Goal: Task Accomplishment & Management: Complete application form

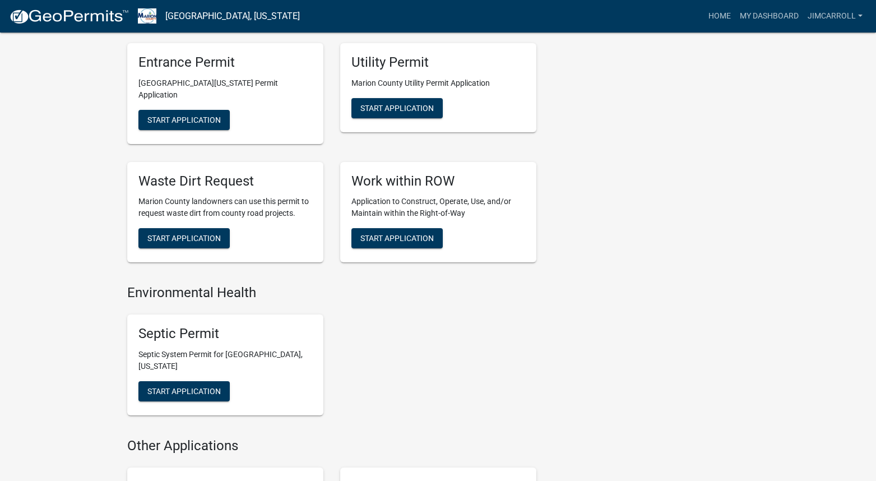
scroll to position [774, 0]
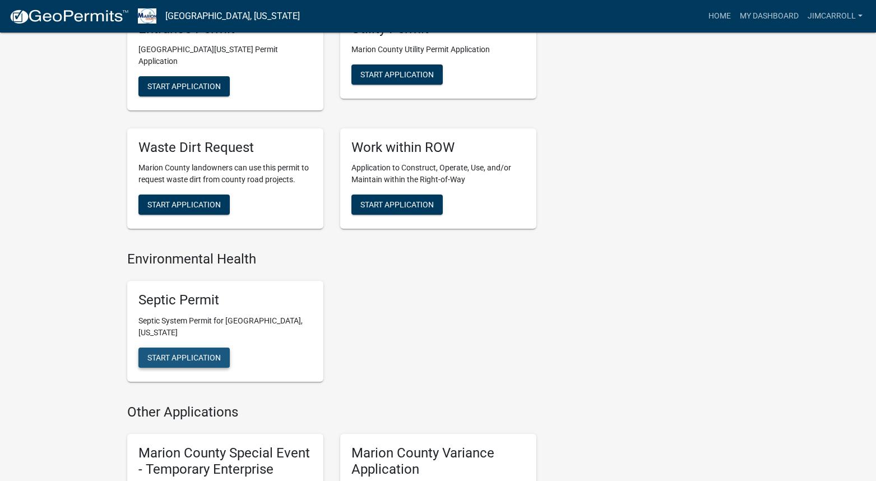
click at [184, 353] on span "Start Application" at bounding box center [183, 357] width 73 height 9
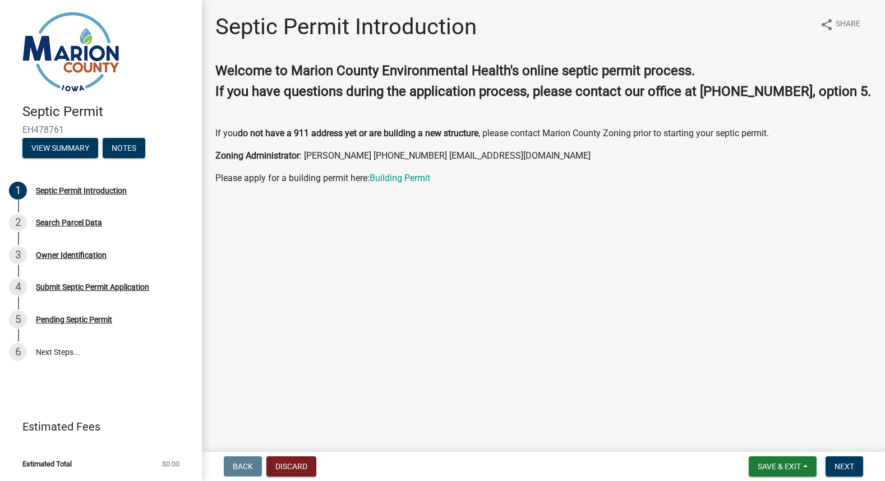
click at [445, 230] on p at bounding box center [543, 222] width 656 height 13
click at [848, 462] on span "Next" at bounding box center [844, 466] width 20 height 9
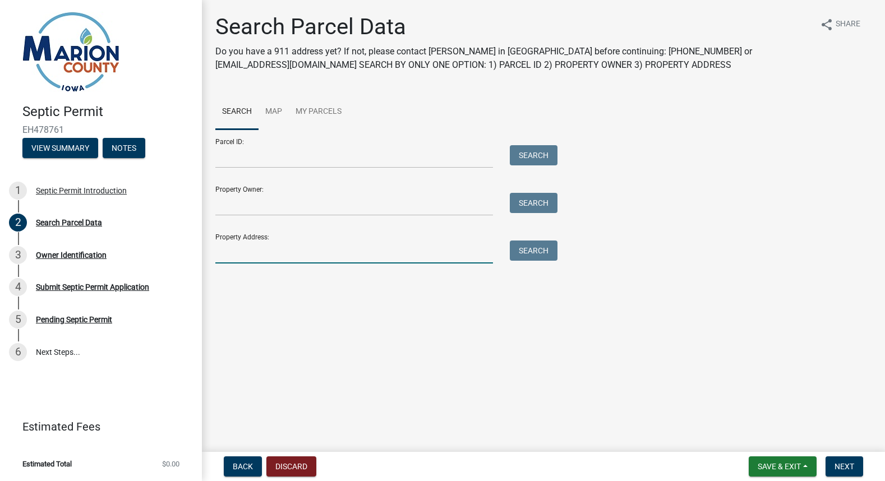
click at [223, 249] on input "Property Address:" at bounding box center [353, 251] width 277 height 23
type input "1600"
click at [534, 247] on button "Search" at bounding box center [534, 250] width 48 height 20
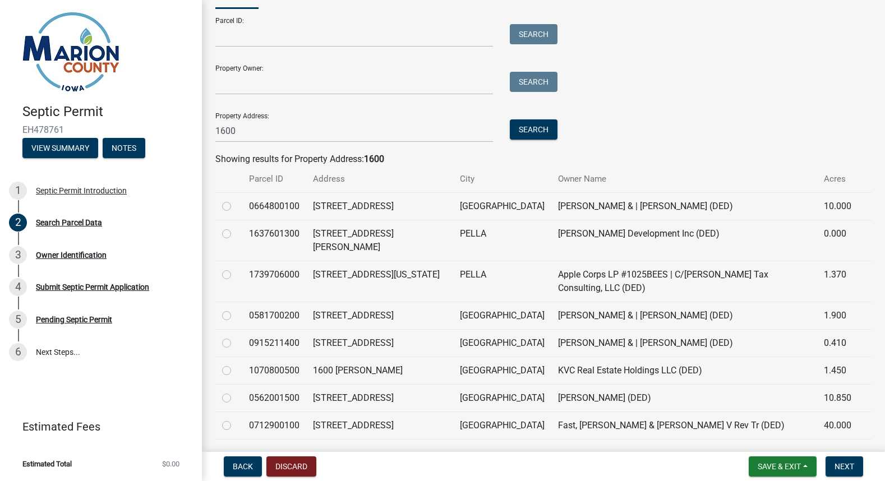
scroll to position [126, 0]
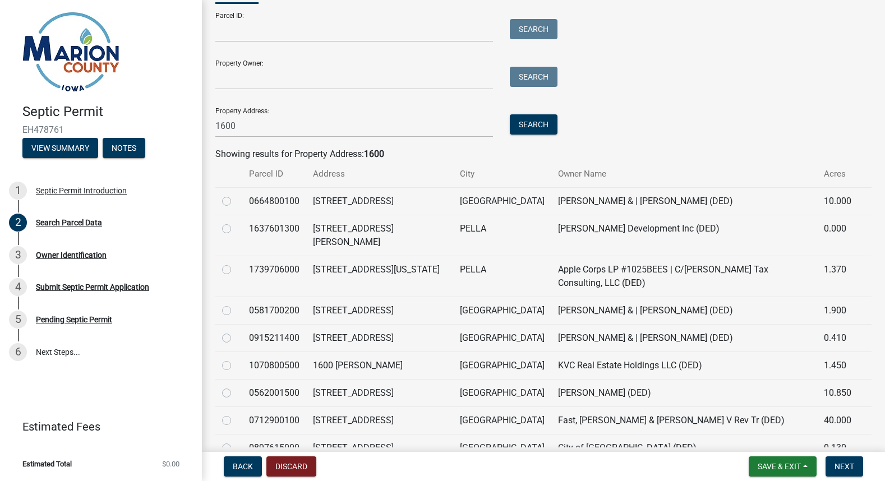
click at [235, 359] on label at bounding box center [235, 359] width 0 height 0
click at [235, 359] on input "radio" at bounding box center [238, 362] width 7 height 7
radio input "true"
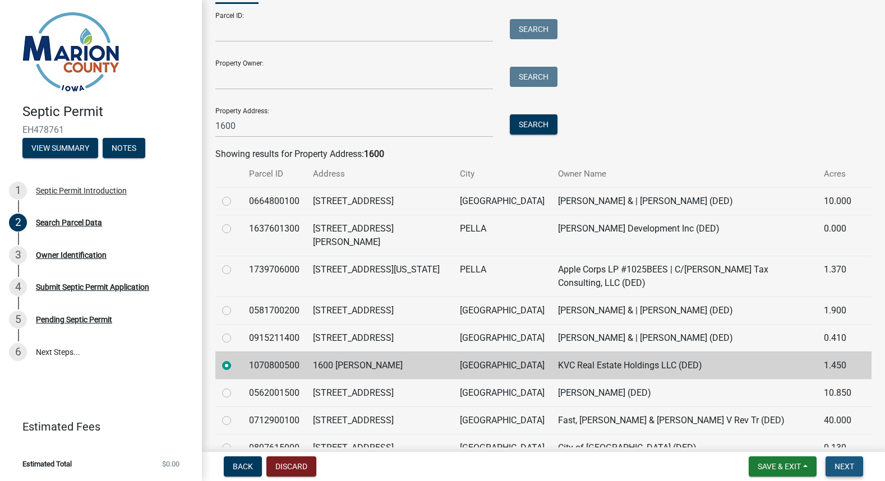
click at [844, 464] on span "Next" at bounding box center [844, 466] width 20 height 9
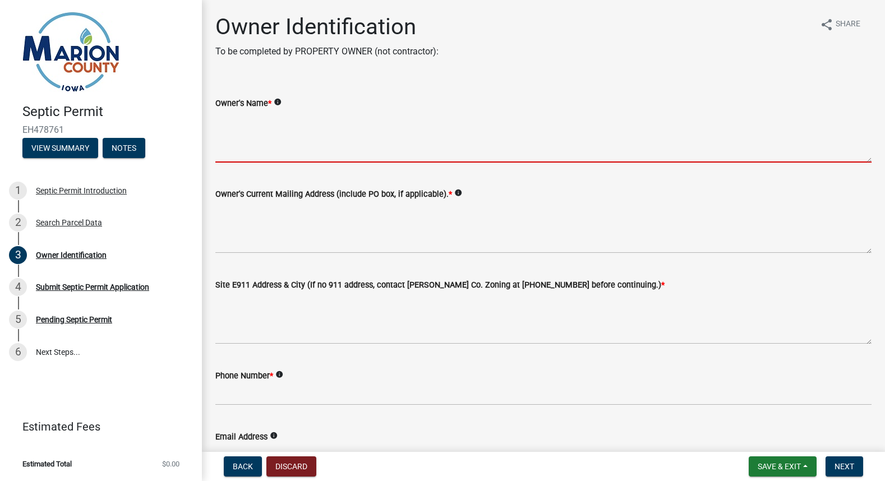
click at [256, 139] on textarea "Owner's Name *" at bounding box center [543, 136] width 656 height 53
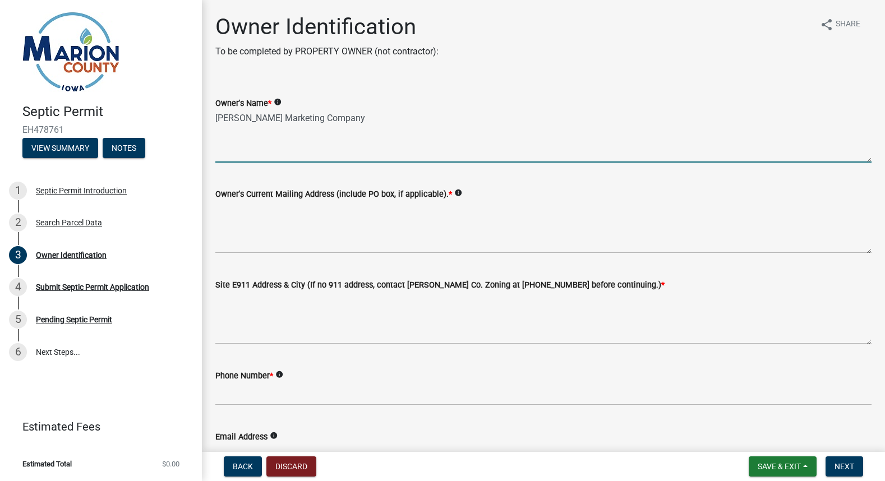
type textarea "Casey's Marketing Company"
click at [227, 209] on textarea "Owner's Current Mailing Address (include PO box, if applicable). *" at bounding box center [543, 227] width 656 height 53
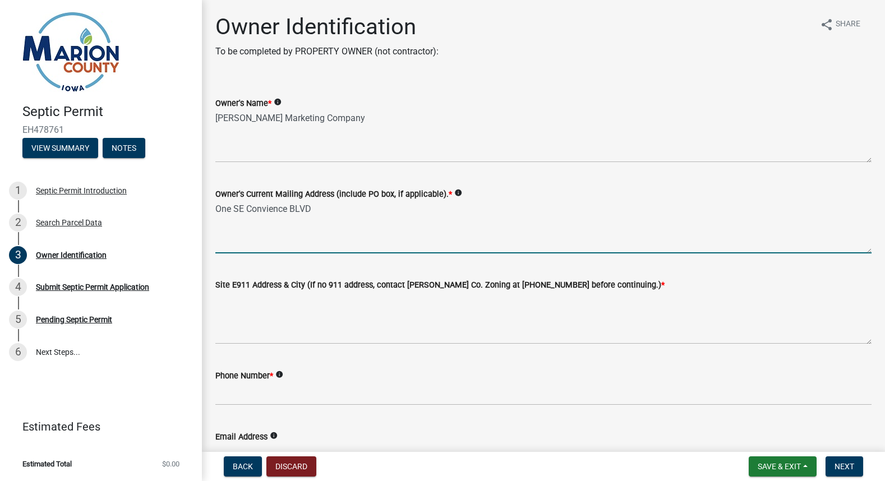
click at [288, 207] on textarea "One SE Convience BLVD" at bounding box center [543, 227] width 656 height 53
click at [323, 207] on textarea "One SE Convenience BLVD" at bounding box center [543, 227] width 656 height 53
type textarea "One SE Convenience BLVD, Ankeny, IA 50021"
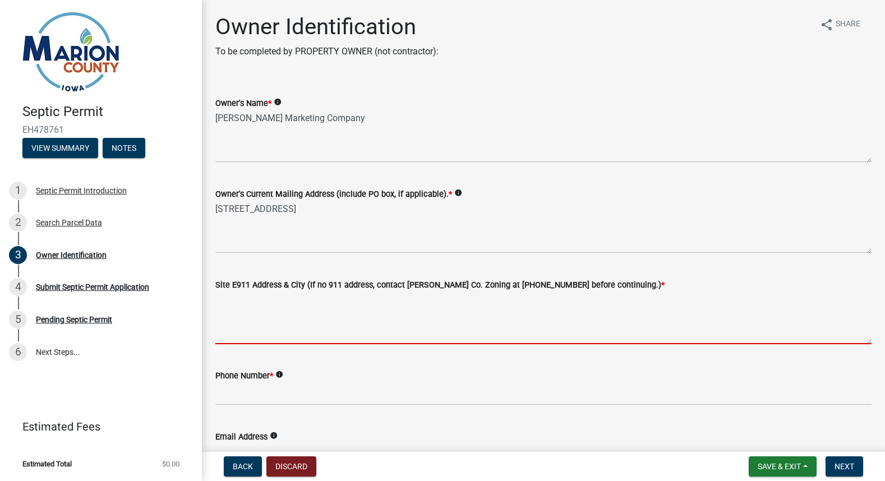
click at [262, 302] on textarea "Site E911 Address & City (If no 911 address, contact Marion Co. Zoning at 641-8…" at bounding box center [543, 317] width 656 height 53
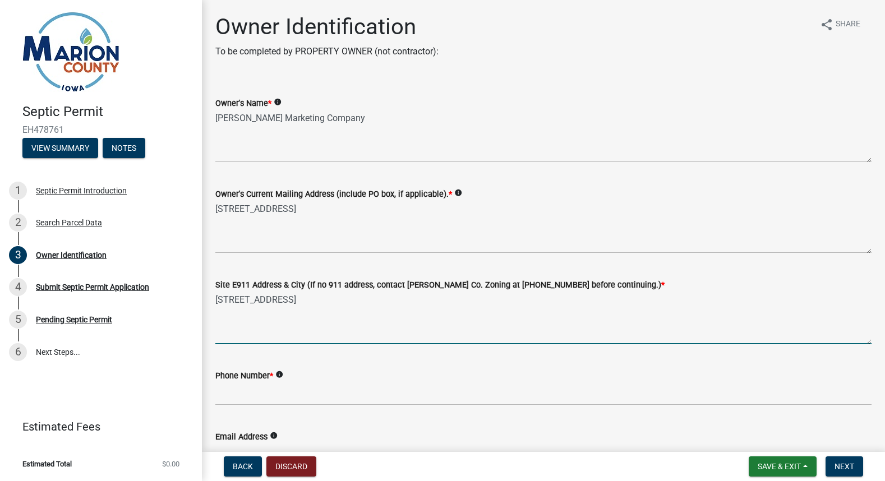
type textarea "1600 Lincoln, Knoxville"
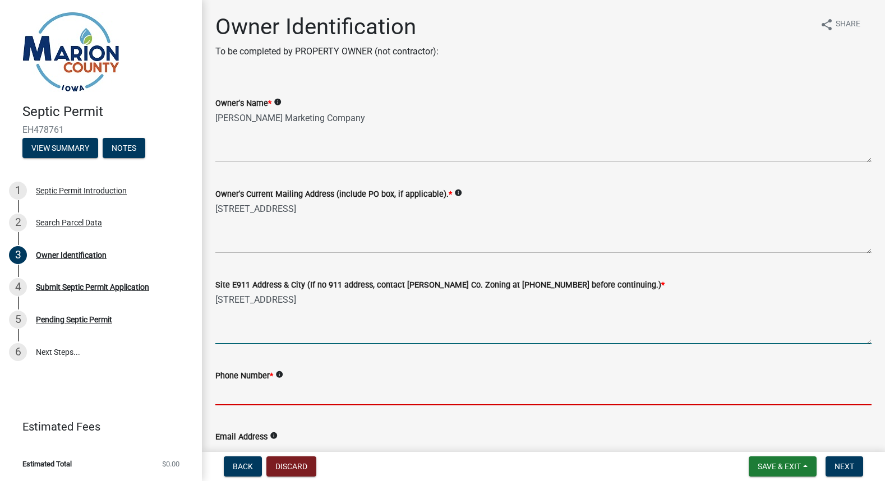
click at [226, 389] on input "Phone Number *" at bounding box center [543, 393] width 656 height 23
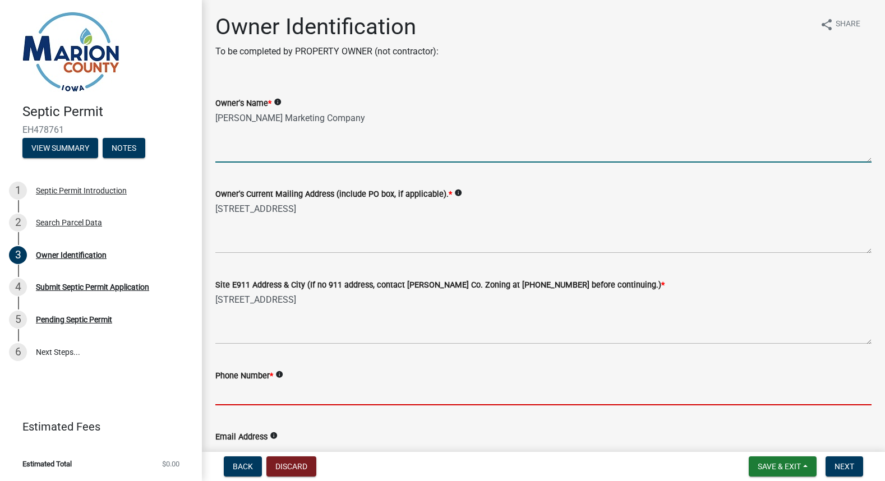
click at [241, 140] on textarea "Casey's Marketing Company" at bounding box center [543, 136] width 656 height 53
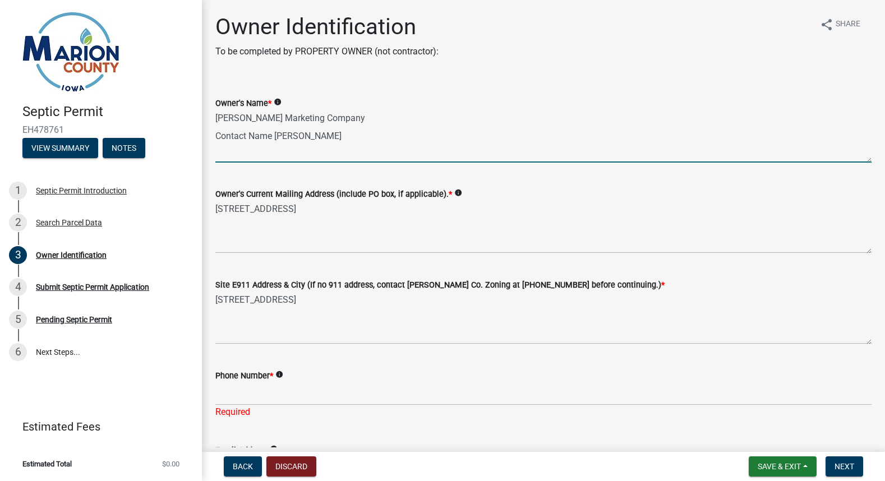
click at [271, 135] on textarea "Casey's Marketing Company Contact Name Sarah" at bounding box center [543, 136] width 656 height 53
click at [313, 132] on textarea "Casey's Marketing Company Contact Name: Sarah" at bounding box center [543, 136] width 656 height 53
type textarea "Casey's Marketing Company Contact Name: Sarah Phillippi"
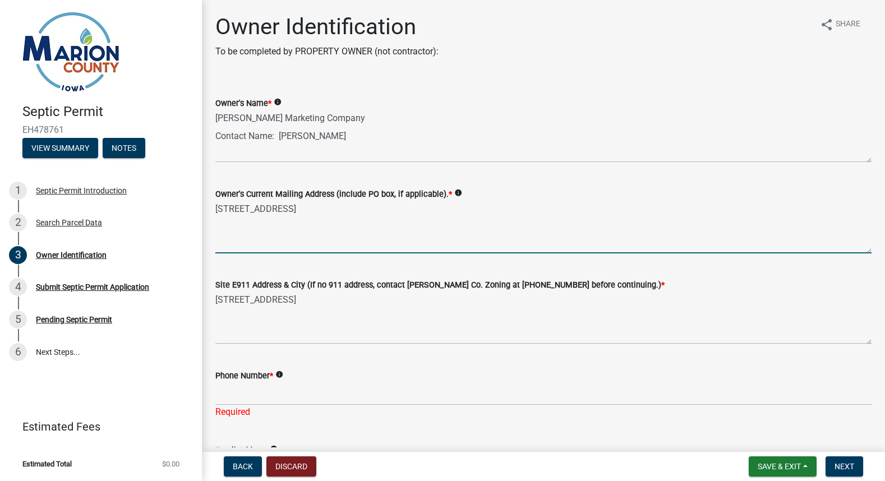
click at [239, 226] on textarea "One SE Convenience BLVD, Ankeny, IA 50021" at bounding box center [543, 227] width 656 height 53
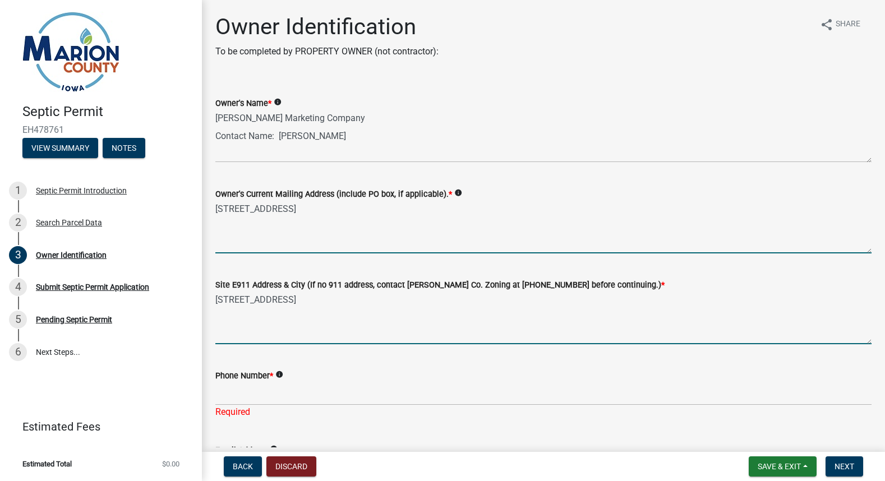
click at [238, 318] on textarea "1600 Lincoln, Knoxville" at bounding box center [543, 317] width 656 height 53
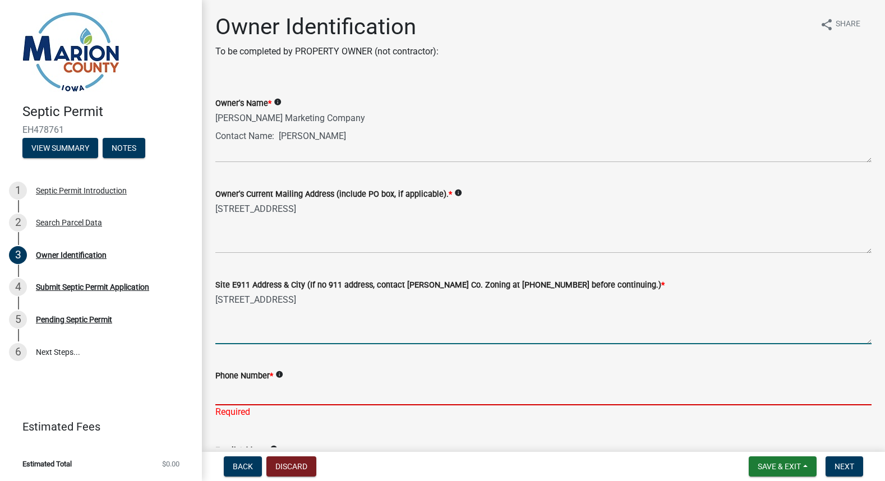
click at [231, 397] on input "Phone Number *" at bounding box center [543, 393] width 656 height 23
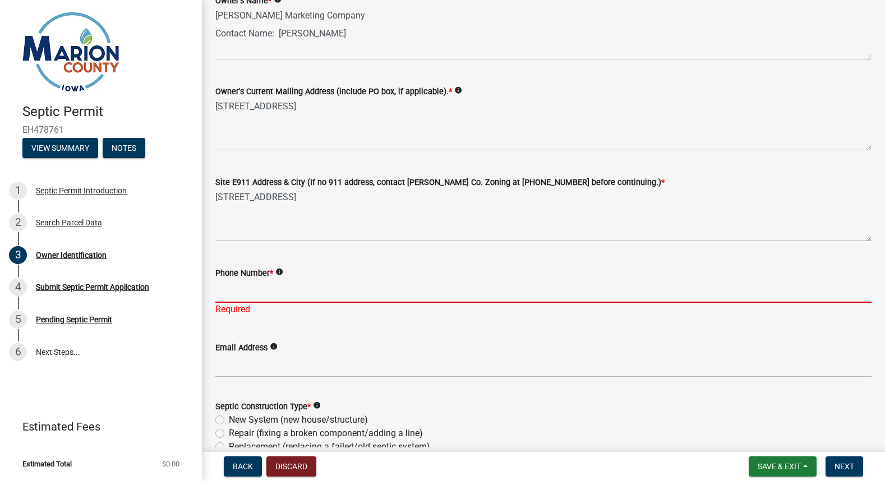
scroll to position [104, 0]
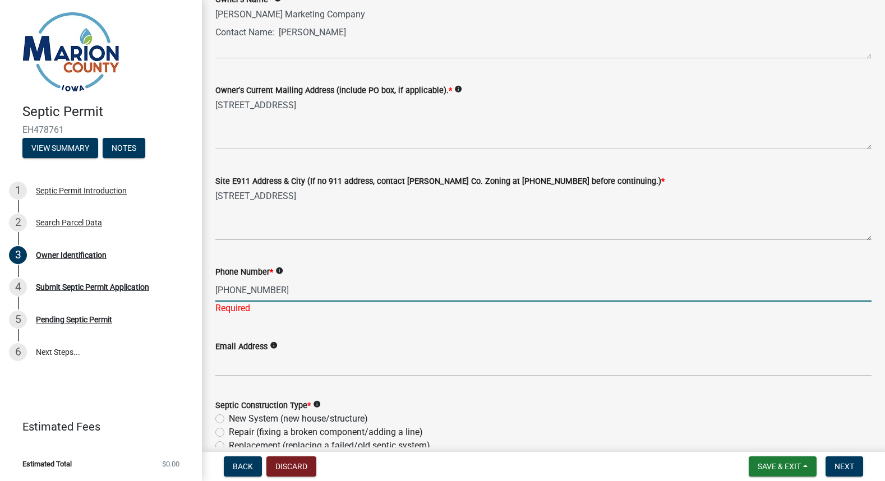
type input "515-601-6459"
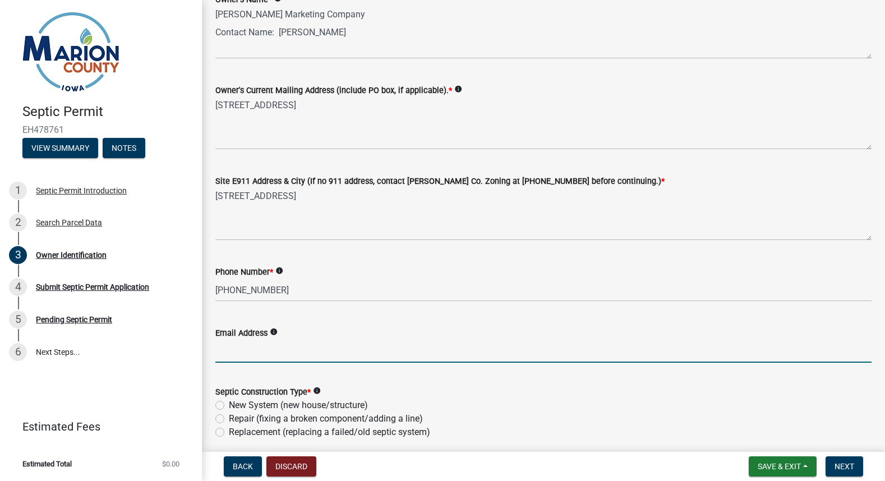
click at [242, 363] on wm-data-entity-input "Email Address info" at bounding box center [543, 341] width 656 height 61
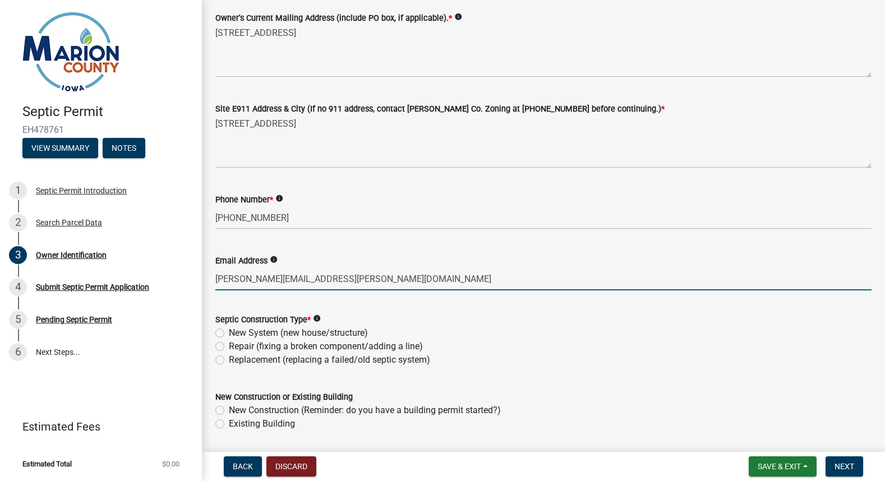
scroll to position [200, 0]
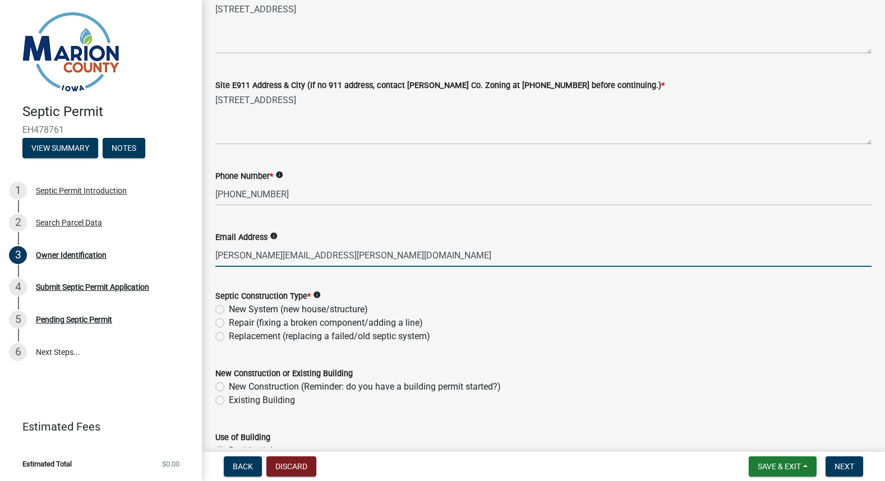
type input "sarah.phillippi@caseys.com"
click at [229, 306] on label "New System (new house/structure)" at bounding box center [298, 309] width 139 height 13
click at [229, 306] on input "New System (new house/structure)" at bounding box center [232, 306] width 7 height 7
radio input "true"
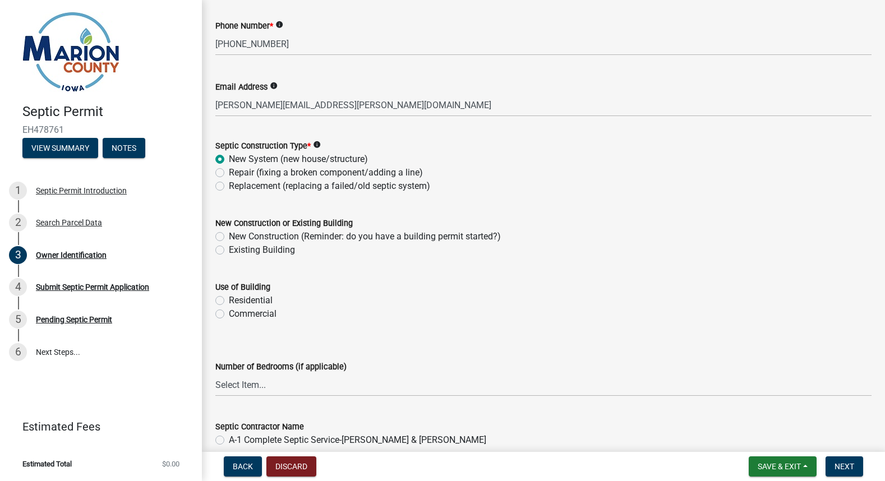
scroll to position [352, 0]
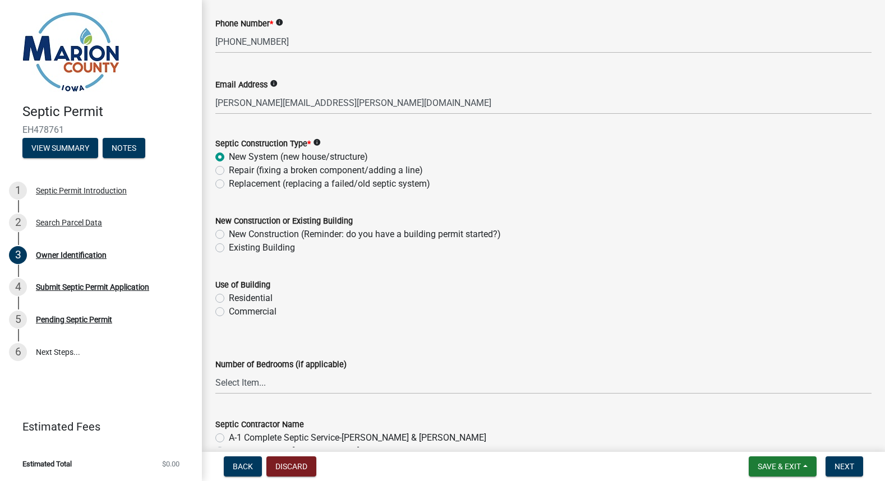
click at [229, 235] on label "New Construction (Reminder: do you have a building permit started?)" at bounding box center [365, 234] width 272 height 13
click at [229, 235] on input "New Construction (Reminder: do you have a building permit started?)" at bounding box center [232, 231] width 7 height 7
radio input "true"
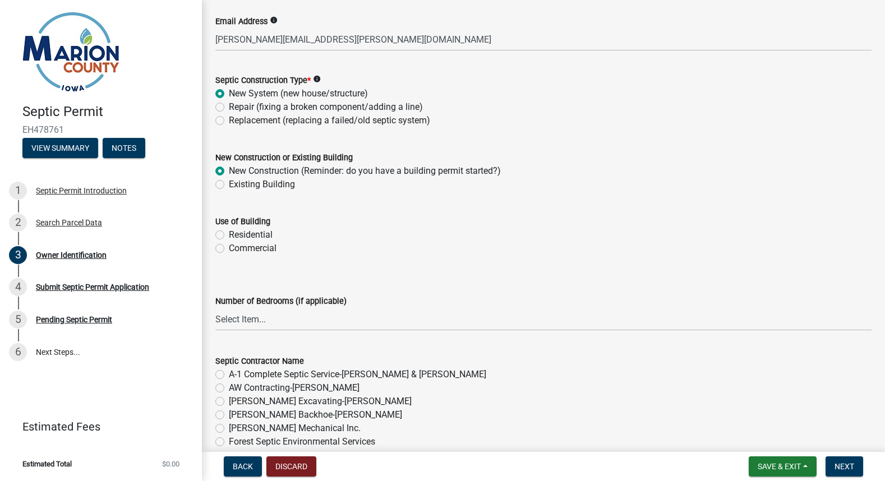
scroll to position [425, 0]
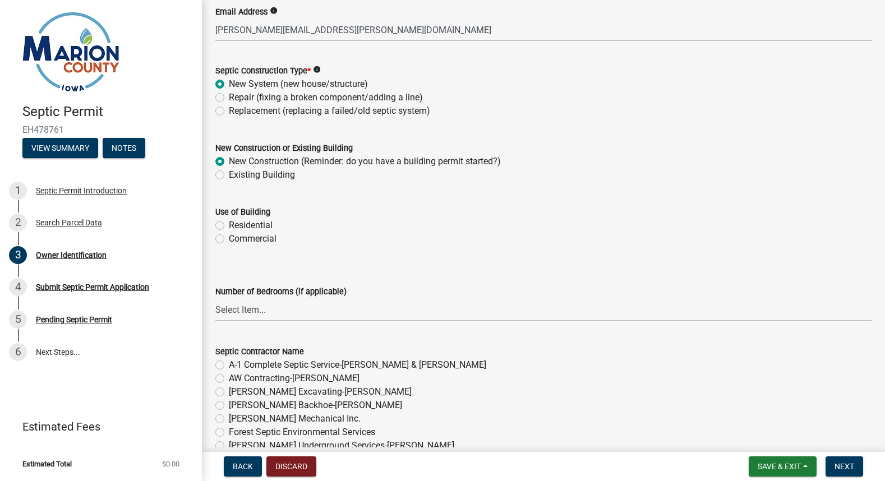
click at [229, 239] on label "Commercial" at bounding box center [253, 238] width 48 height 13
click at [229, 239] on input "Commercial" at bounding box center [232, 235] width 7 height 7
radio input "true"
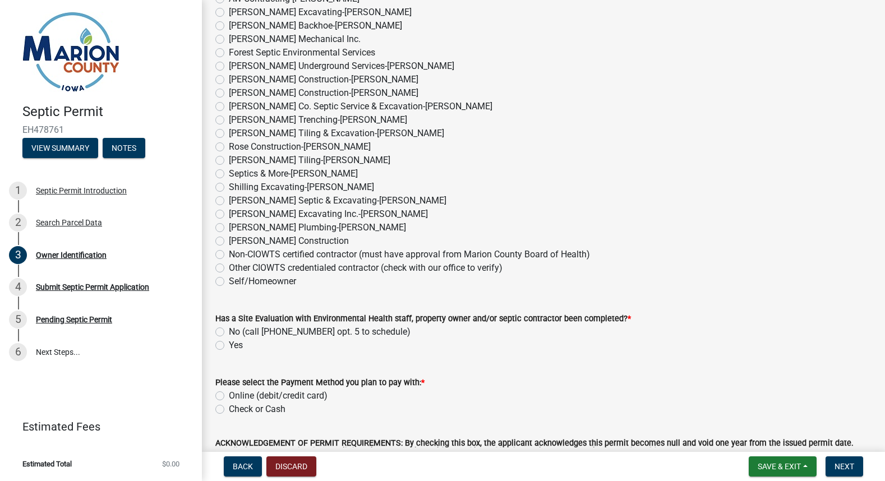
scroll to position [806, 0]
click at [229, 341] on label "Yes" at bounding box center [236, 343] width 14 height 13
click at [229, 341] on input "Yes" at bounding box center [232, 340] width 7 height 7
radio input "true"
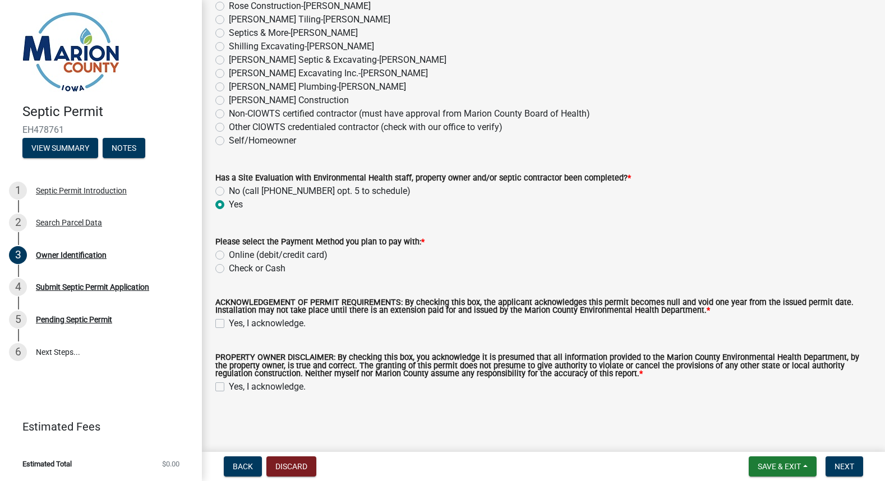
scroll to position [945, 0]
click at [229, 322] on label "Yes, I acknowledge." at bounding box center [267, 323] width 77 height 13
click at [229, 322] on input "Yes, I acknowledge." at bounding box center [232, 320] width 7 height 7
checkbox input "true"
click at [229, 382] on label "Yes, I acknowledge." at bounding box center [267, 387] width 77 height 13
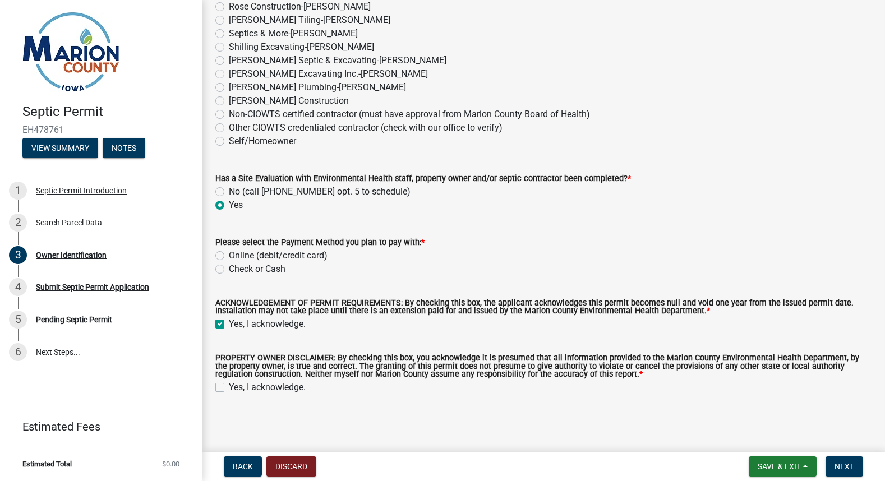
click at [229, 382] on input "Yes, I acknowledge." at bounding box center [232, 384] width 7 height 7
checkbox input "true"
click at [841, 464] on span "Next" at bounding box center [844, 466] width 20 height 9
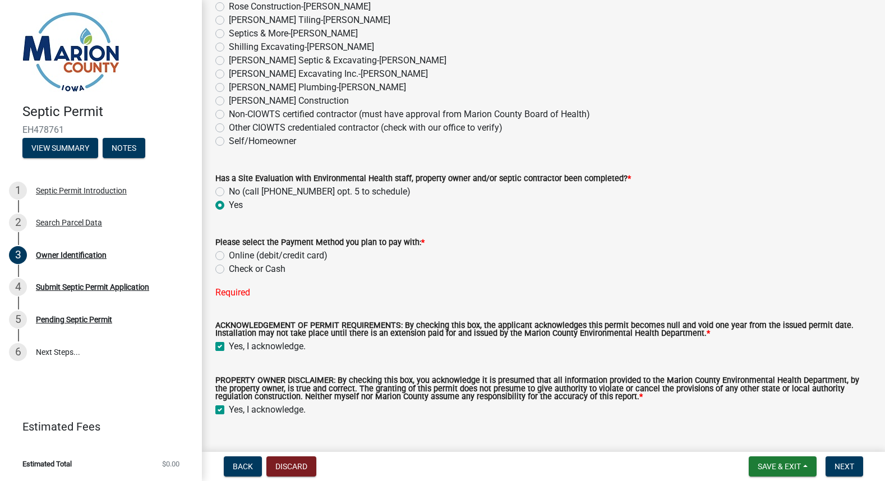
click at [229, 255] on label "Online (debit/credit card)" at bounding box center [278, 255] width 99 height 13
click at [229, 255] on input "Online (debit/credit card)" at bounding box center [232, 252] width 7 height 7
radio input "true"
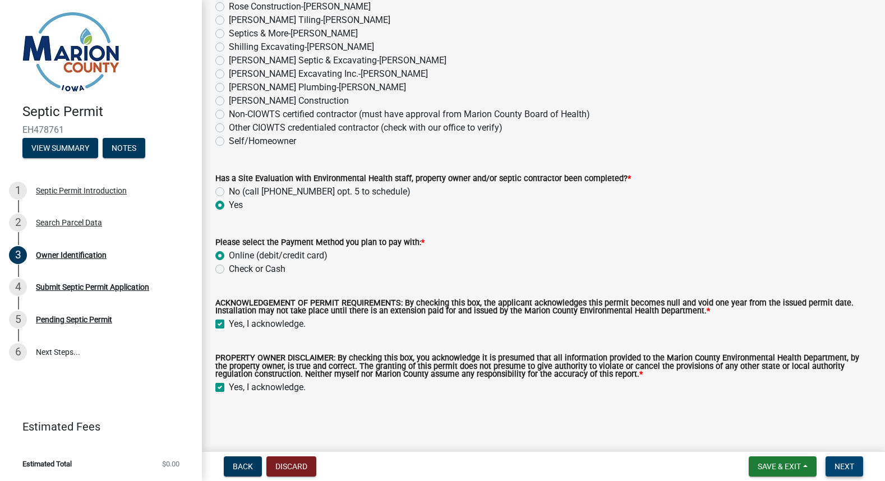
click at [848, 468] on span "Next" at bounding box center [844, 466] width 20 height 9
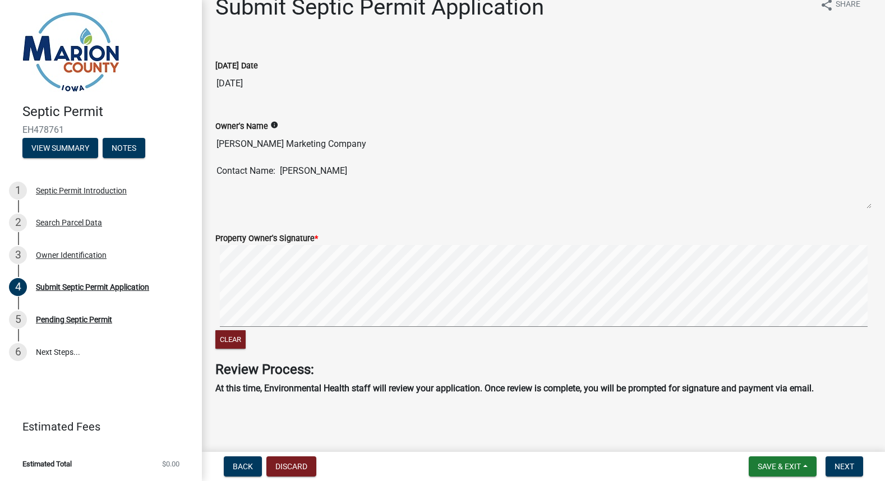
scroll to position [20, 0]
click at [841, 462] on span "Next" at bounding box center [844, 466] width 20 height 9
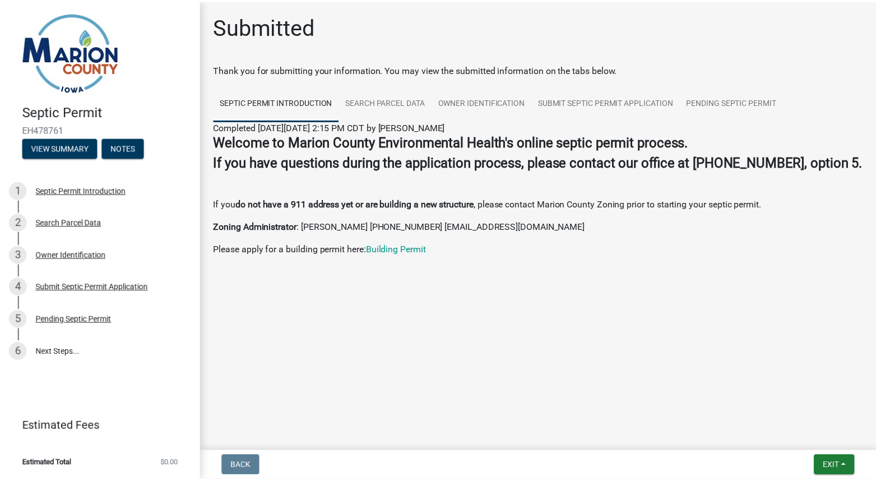
scroll to position [0, 0]
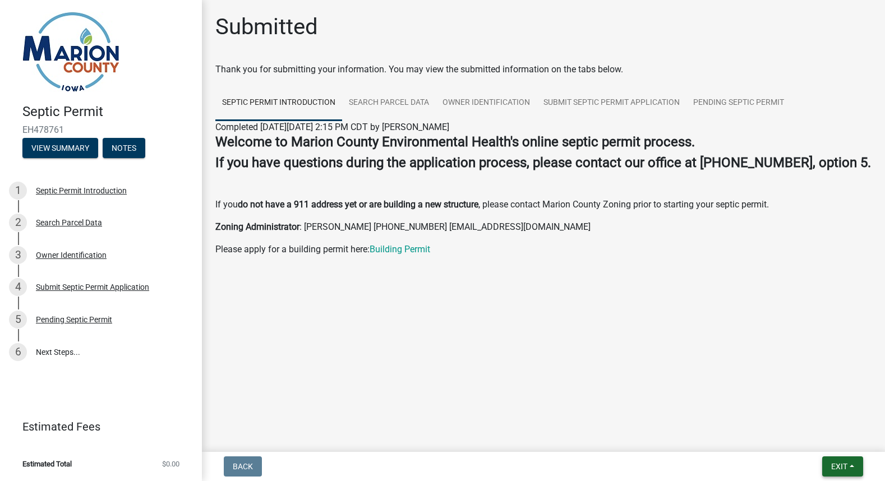
click at [837, 463] on span "Exit" at bounding box center [839, 466] width 16 height 9
click at [802, 433] on button "Save & Exit" at bounding box center [819, 437] width 90 height 27
click at [292, 100] on link "Septic Permit Introduction" at bounding box center [278, 103] width 127 height 36
click at [369, 99] on link "Search Parcel Data" at bounding box center [389, 103] width 94 height 36
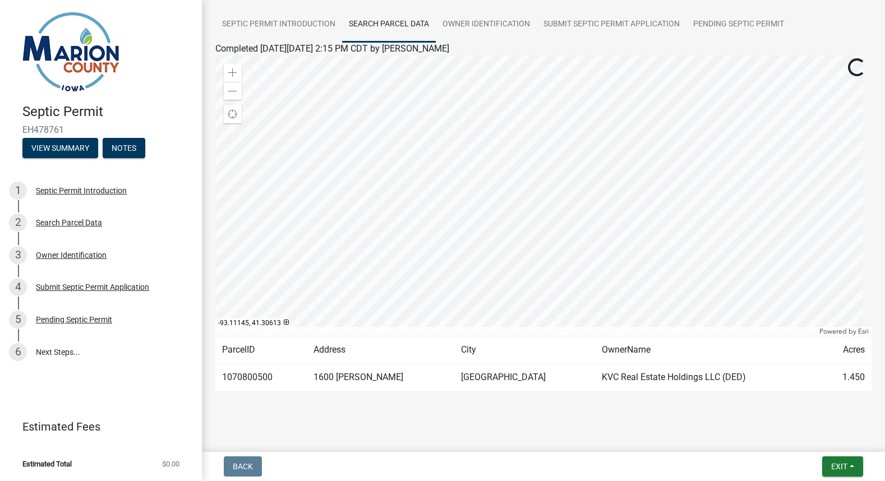
scroll to position [79, 0]
click at [237, 92] on span at bounding box center [232, 90] width 9 height 9
click at [256, 373] on td "1070800500" at bounding box center [260, 376] width 91 height 27
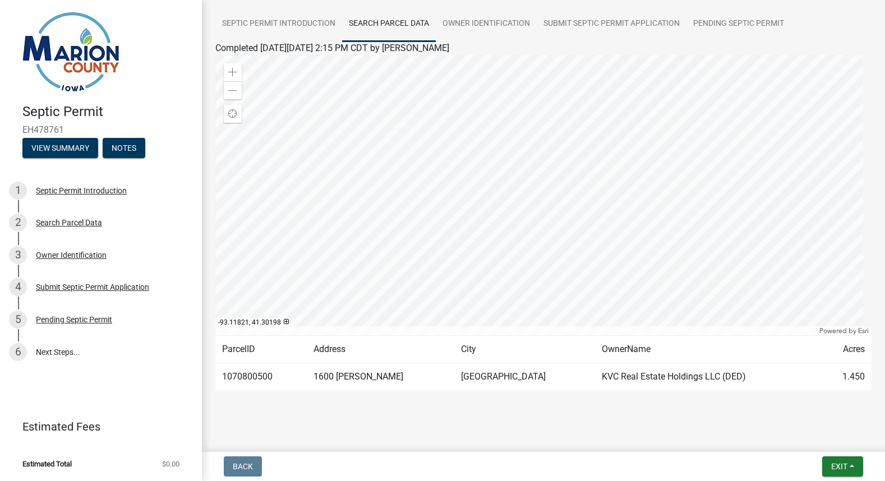
click at [349, 377] on td "1600 [PERSON_NAME]" at bounding box center [380, 376] width 147 height 27
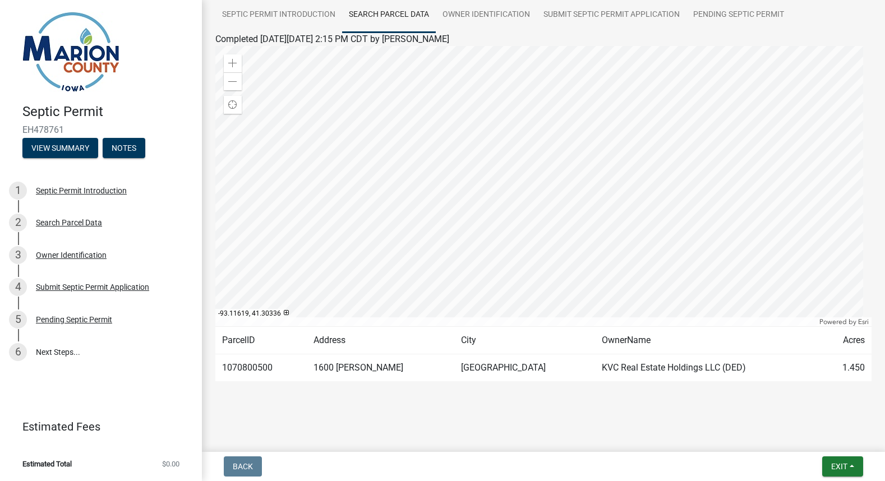
scroll to position [88, 0]
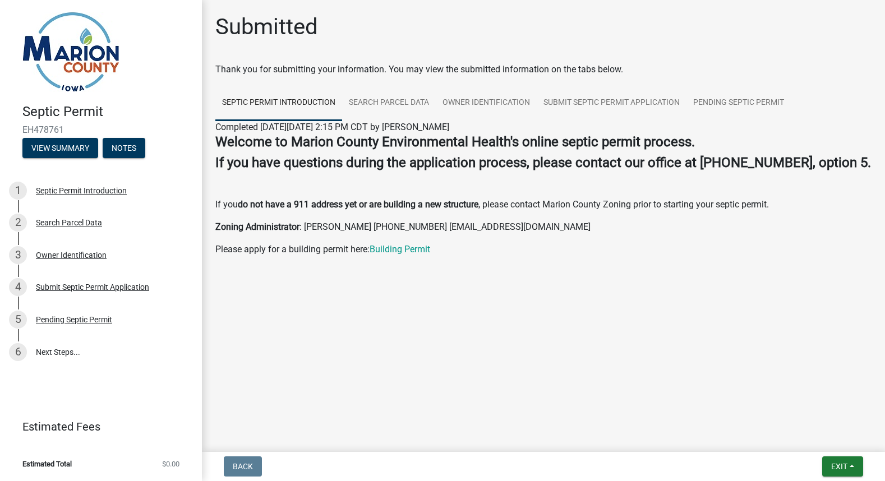
click at [377, 189] on p at bounding box center [543, 181] width 656 height 13
click at [67, 190] on div "Septic Permit Introduction" at bounding box center [81, 191] width 91 height 8
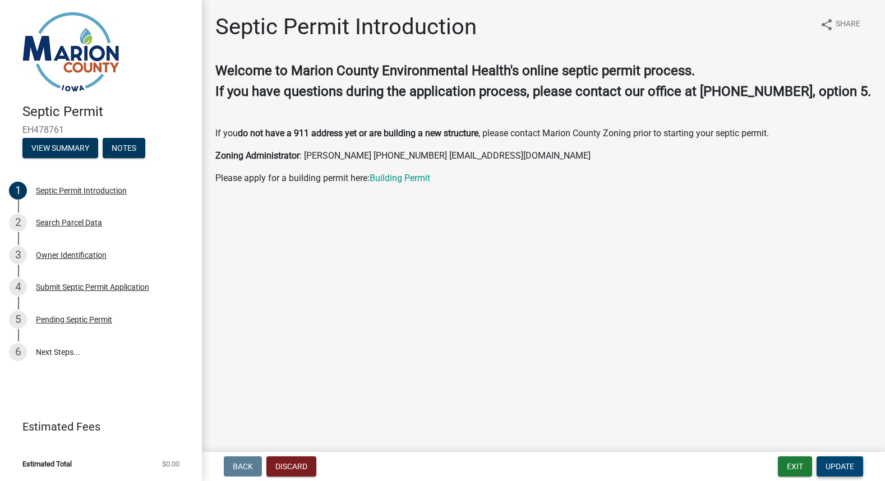
click at [831, 465] on span "Update" at bounding box center [839, 466] width 29 height 9
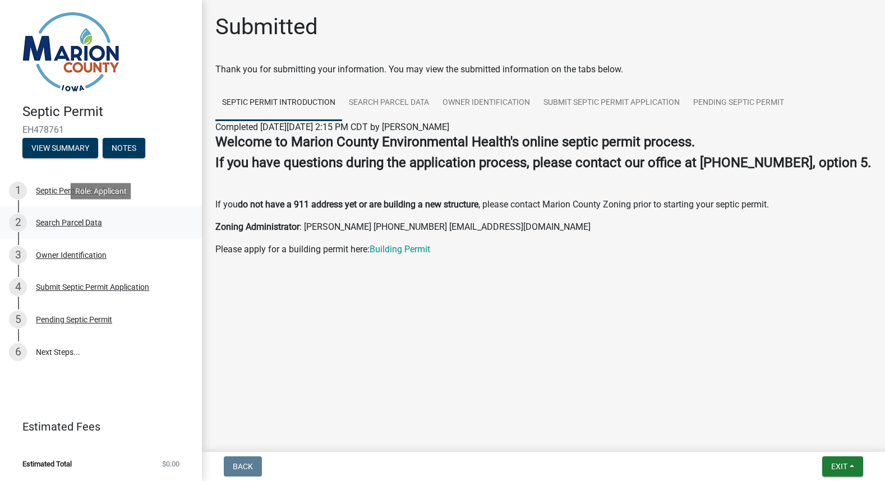
click at [74, 220] on div "Search Parcel Data" at bounding box center [69, 223] width 66 height 8
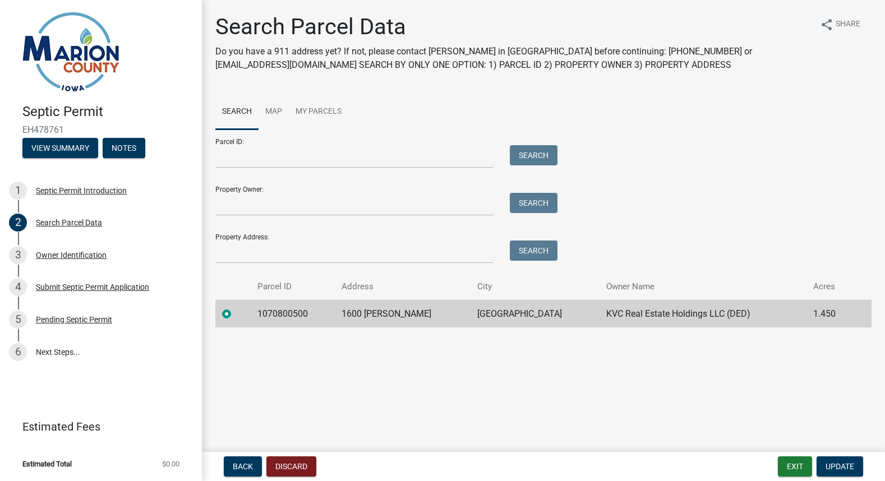
click at [378, 312] on td "1600 [PERSON_NAME]" at bounding box center [403, 313] width 136 height 27
click at [841, 469] on span "Update" at bounding box center [839, 466] width 29 height 9
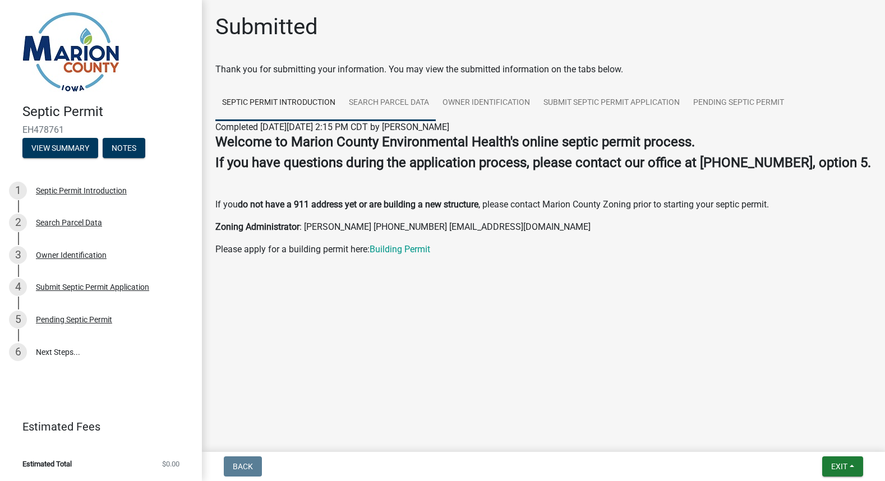
click at [380, 99] on link "Search Parcel Data" at bounding box center [389, 103] width 94 height 36
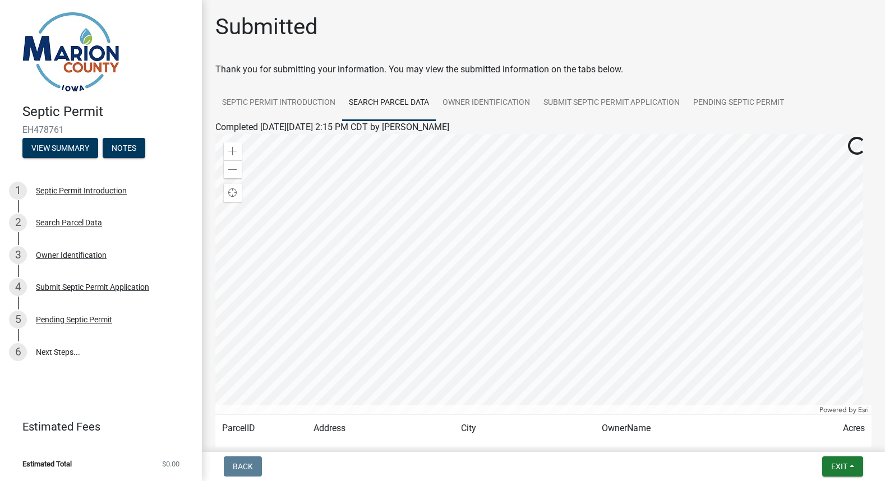
drag, startPoint x: 67, startPoint y: 17, endPoint x: 50, endPoint y: 10, distance: 17.6
click at [506, 100] on link "Owner Identification" at bounding box center [486, 103] width 101 height 36
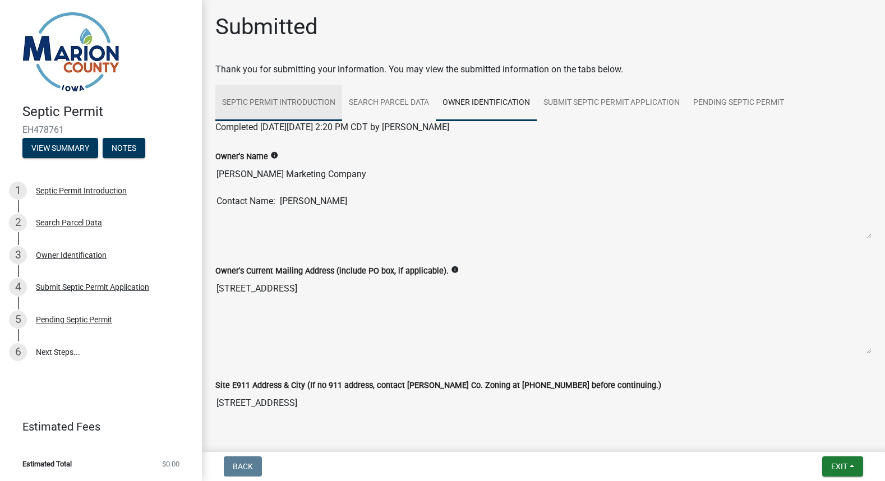
click at [311, 97] on link "Septic Permit Introduction" at bounding box center [278, 103] width 127 height 36
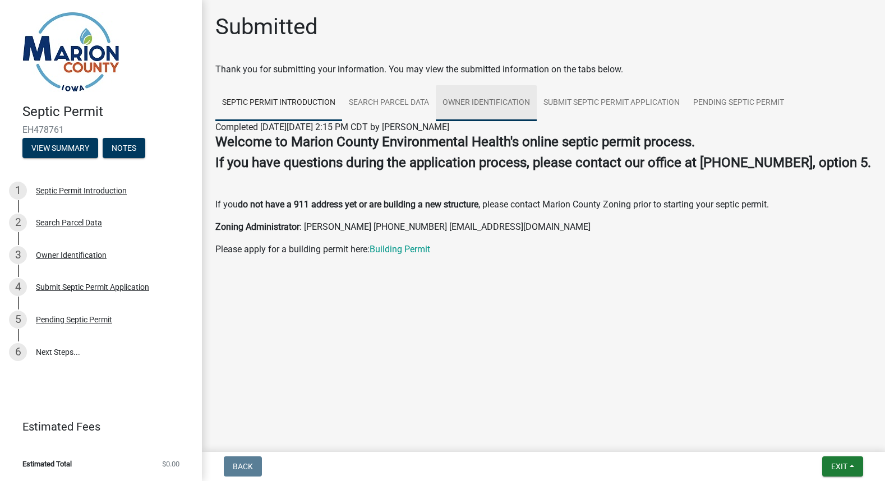
click at [478, 100] on link "Owner Identification" at bounding box center [486, 103] width 101 height 36
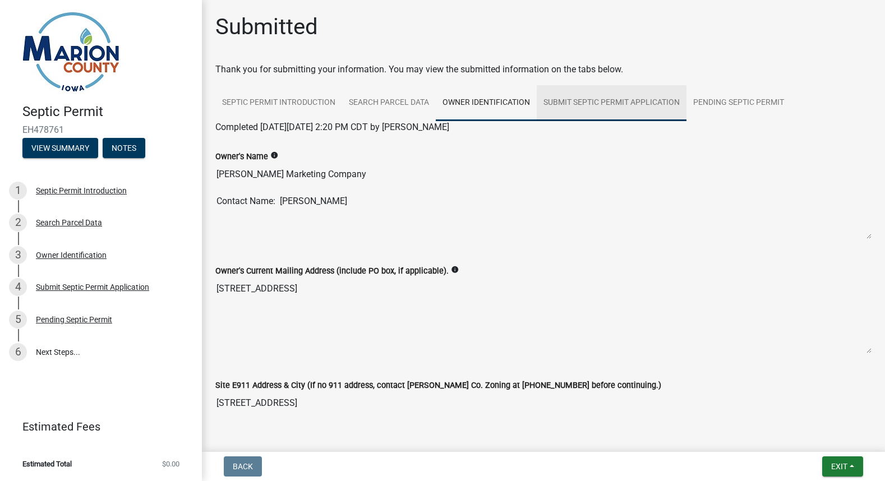
click at [582, 103] on link "Submit Septic Permit Application" at bounding box center [611, 103] width 150 height 36
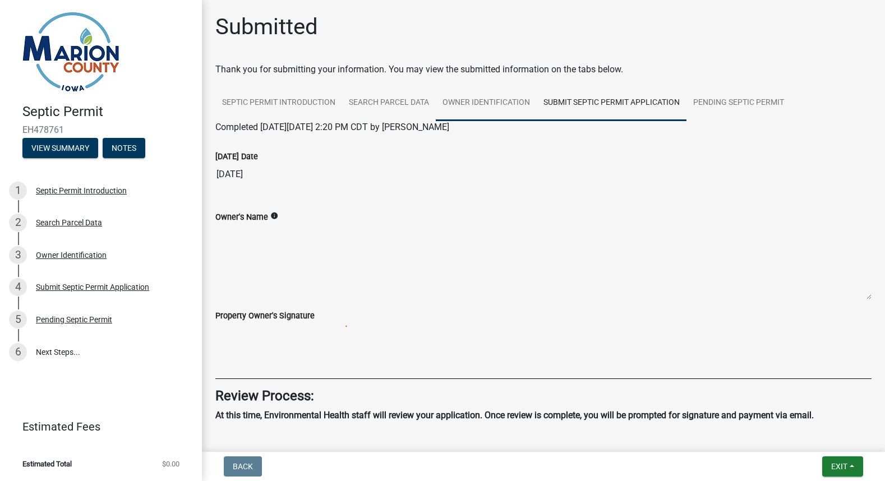
click at [489, 101] on link "Owner Identification" at bounding box center [486, 103] width 101 height 36
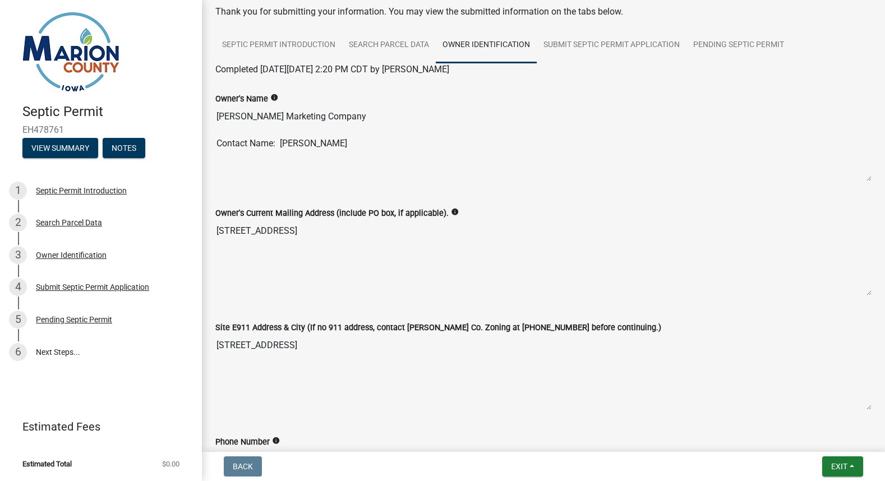
scroll to position [58, 0]
click at [265, 343] on textarea "1600 Lincoln, Knoxville" at bounding box center [543, 372] width 656 height 76
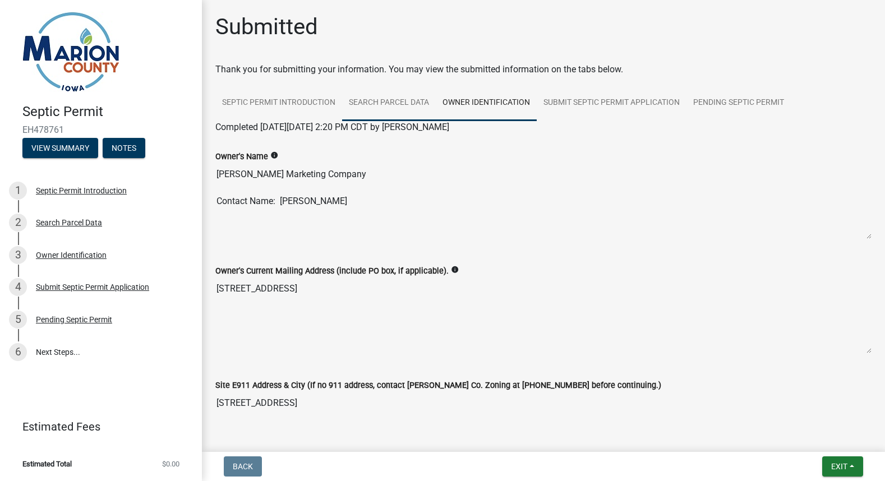
scroll to position [0, 0]
click at [385, 100] on link "Search Parcel Data" at bounding box center [389, 103] width 94 height 36
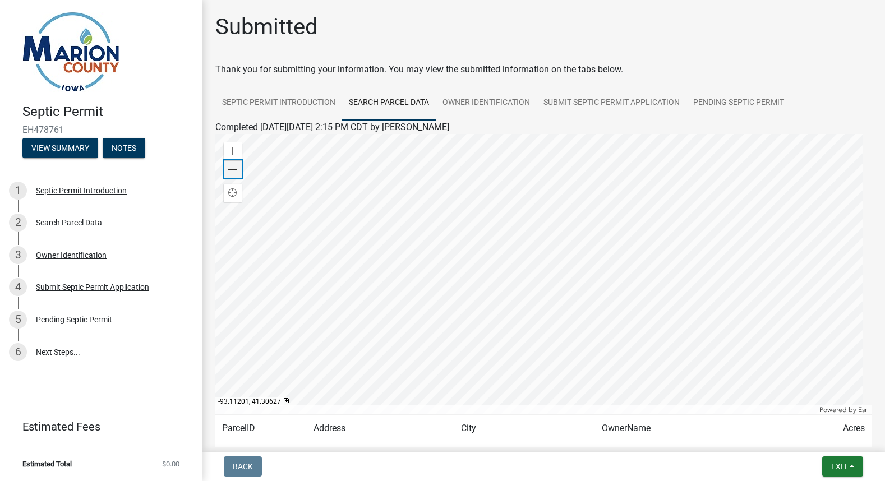
click at [233, 169] on span at bounding box center [232, 169] width 9 height 9
